Goal: Use online tool/utility: Use online tool/utility

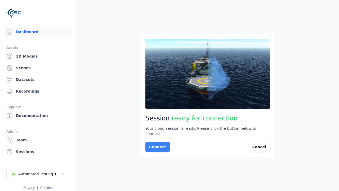
click at [156, 144] on button "Connect" at bounding box center [157, 146] width 24 height 11
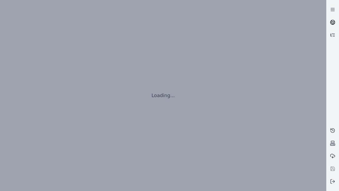
click at [333, 22] on icon at bounding box center [333, 21] width 3 height 2
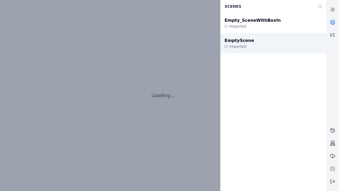
click at [236, 41] on div "EmptyScene" at bounding box center [239, 40] width 29 height 6
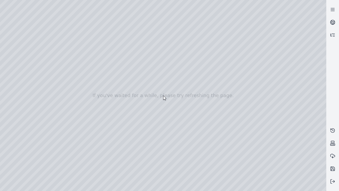
click at [12, 48] on div at bounding box center [163, 95] width 326 height 191
click at [11, 55] on div at bounding box center [163, 95] width 326 height 191
click at [88, 12] on div at bounding box center [163, 95] width 326 height 191
drag, startPoint x: 67, startPoint y: 46, endPoint x: 176, endPoint y: 131, distance: 137.7
click at [176, 131] on div at bounding box center [163, 95] width 326 height 191
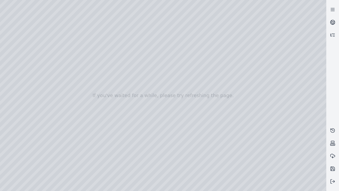
click at [161, 174] on div at bounding box center [163, 95] width 326 height 191
